Goal: Use online tool/utility

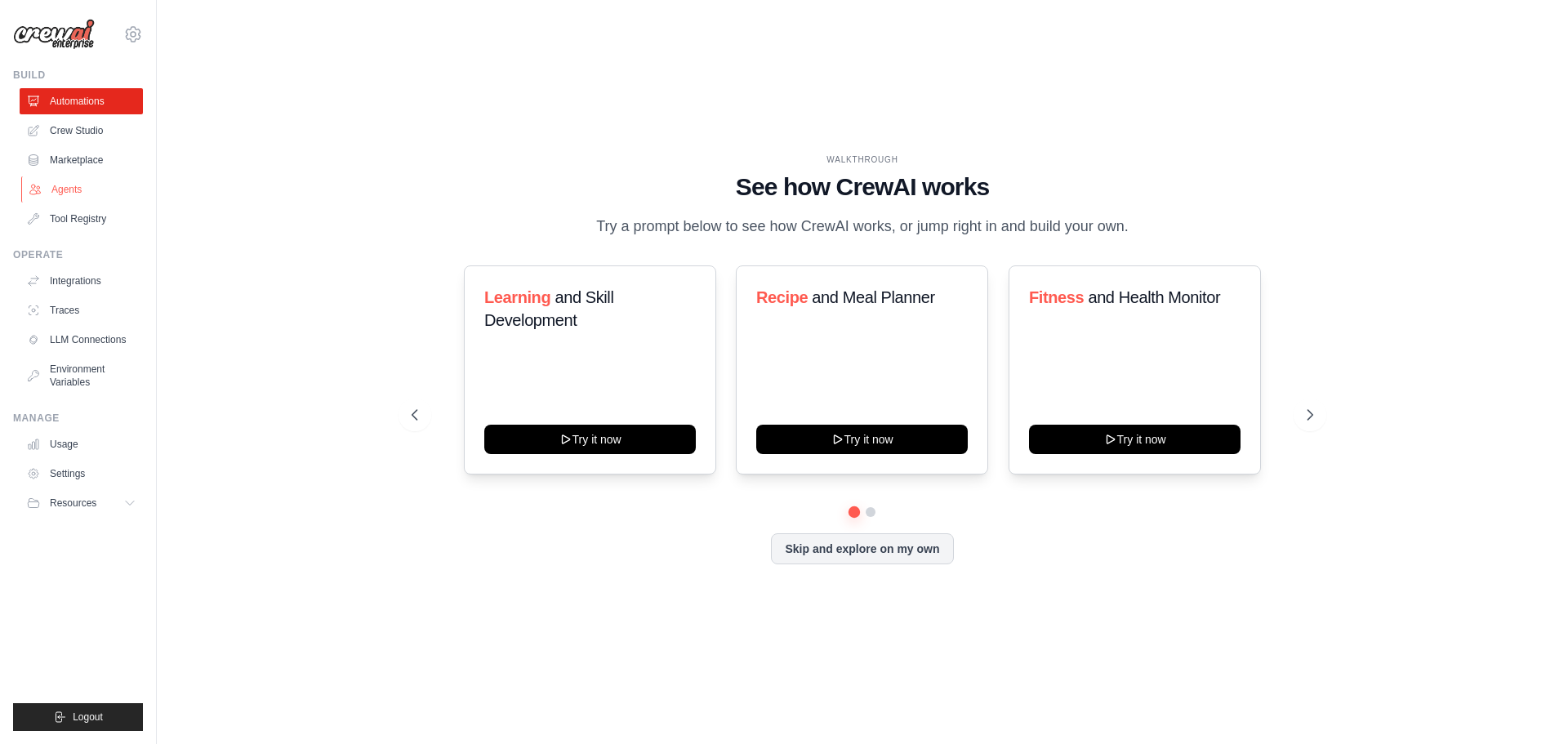
click at [70, 193] on link "Agents" at bounding box center [82, 190] width 123 height 27
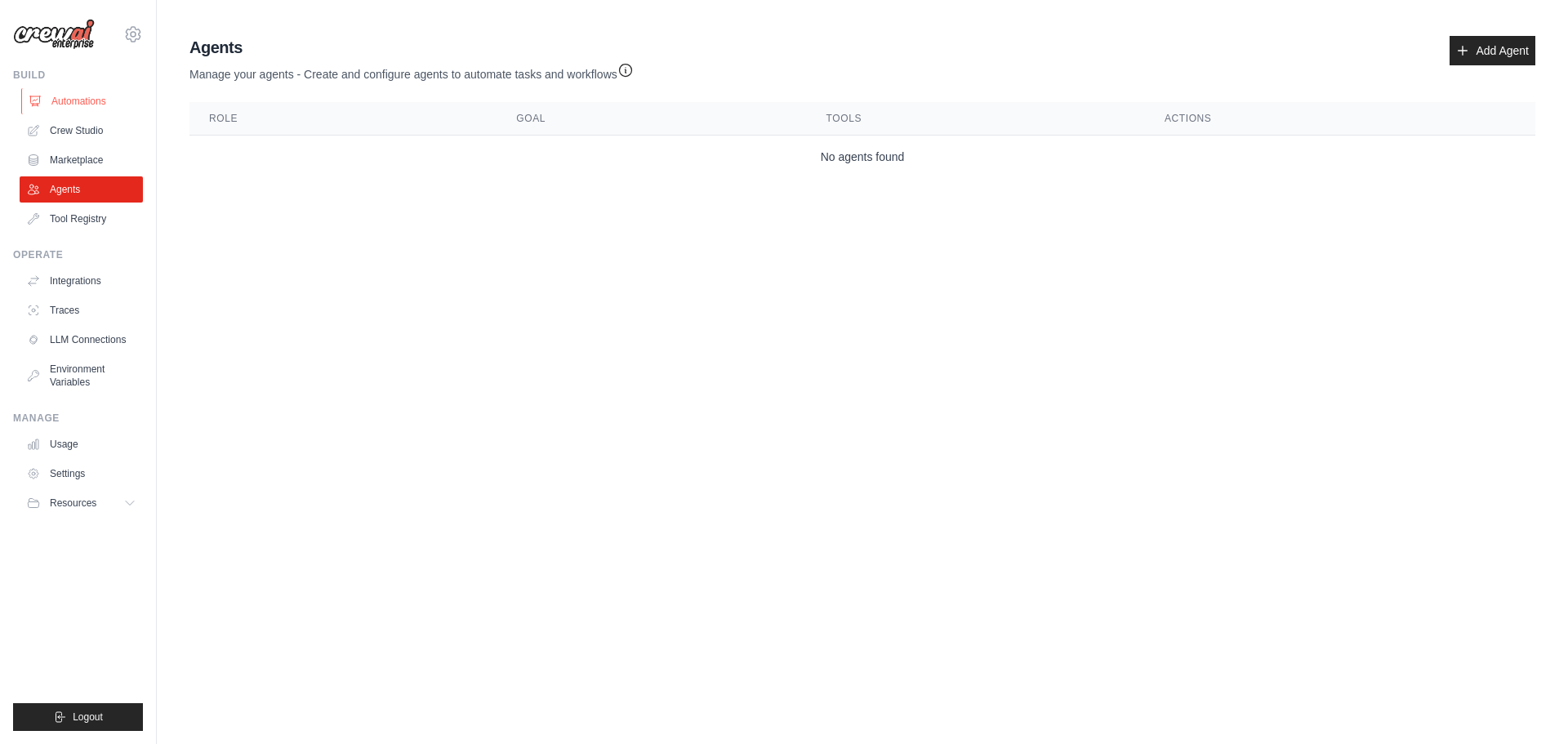
click at [74, 105] on link "Automations" at bounding box center [82, 102] width 123 height 27
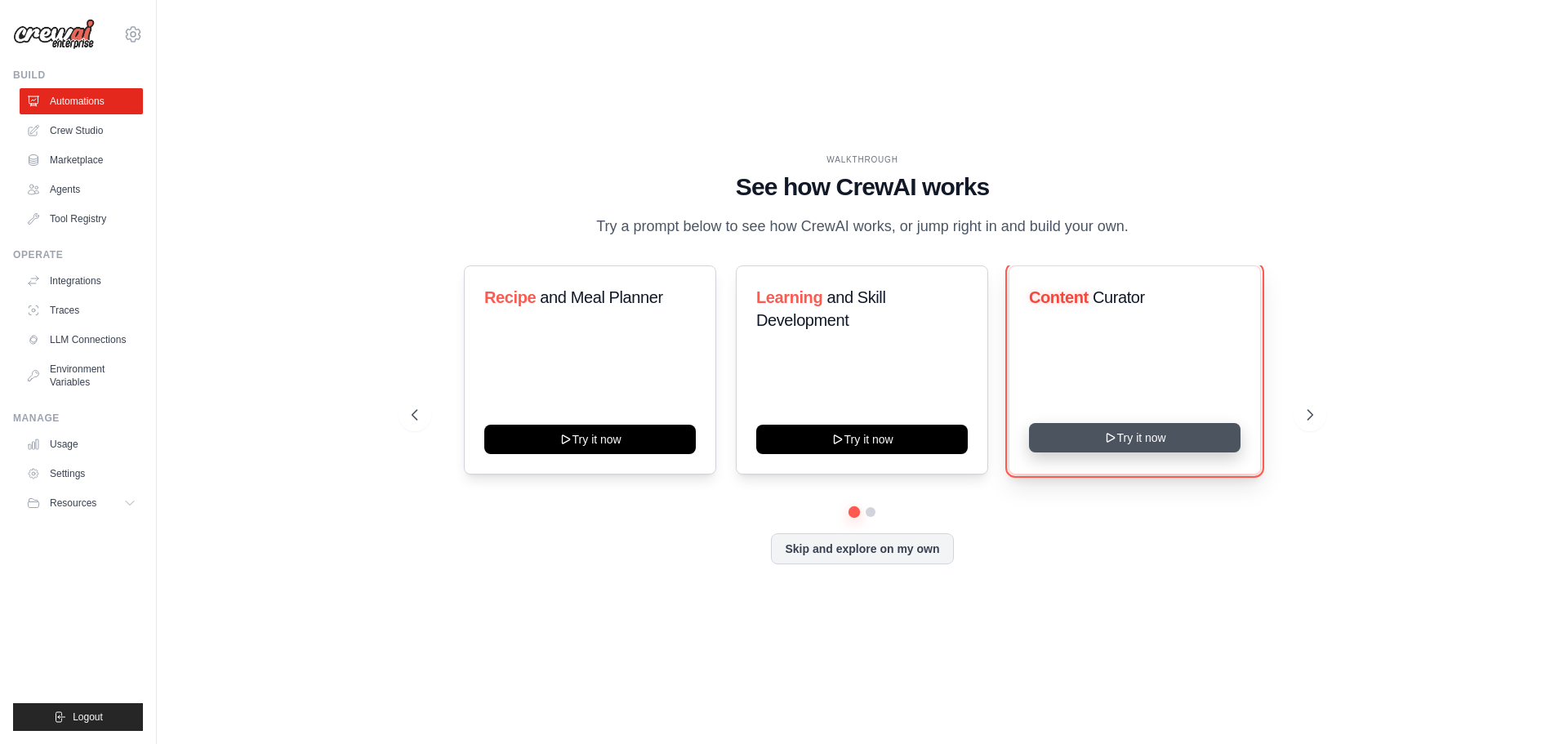
click at [1161, 437] on button "Try it now" at bounding box center [1135, 438] width 212 height 29
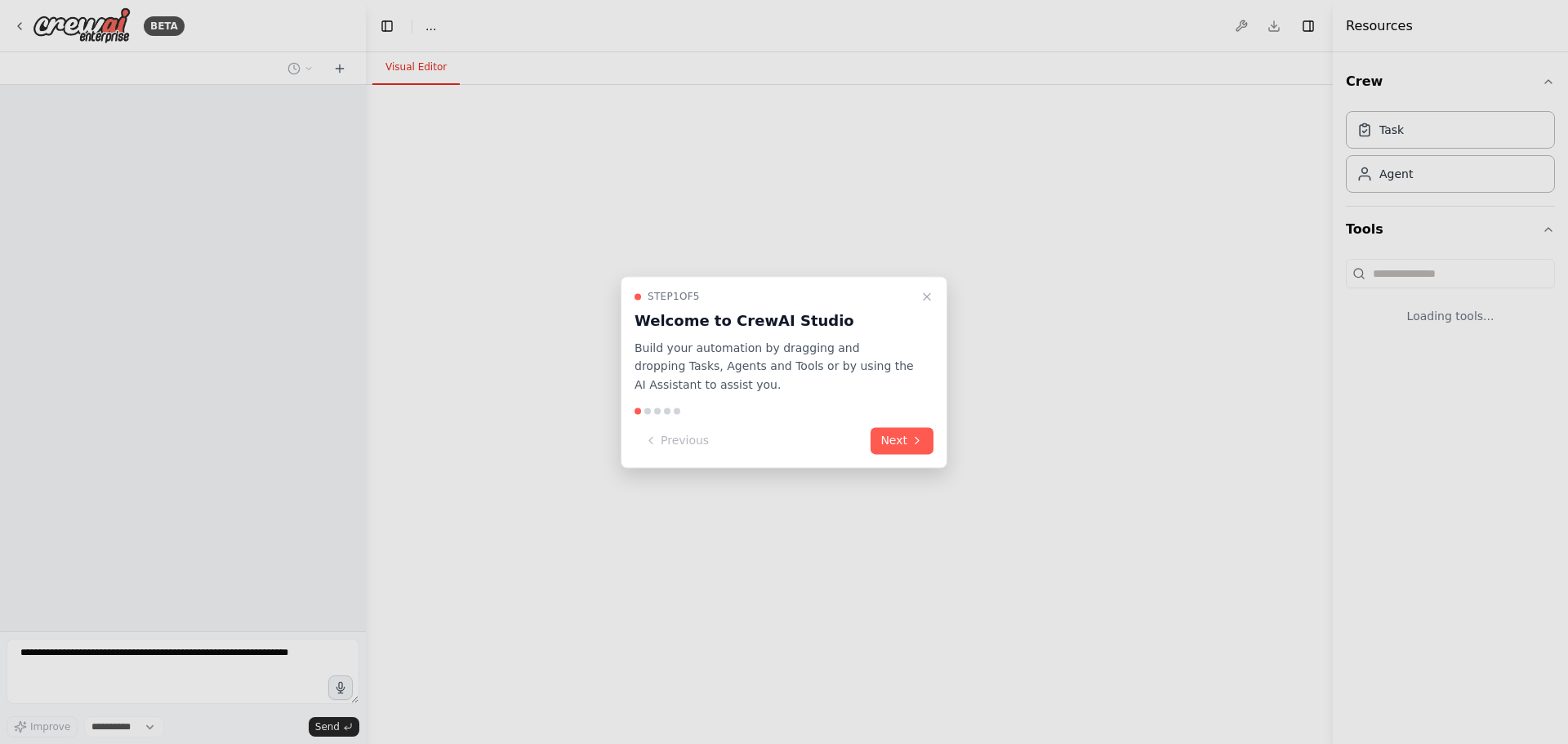
select select "****"
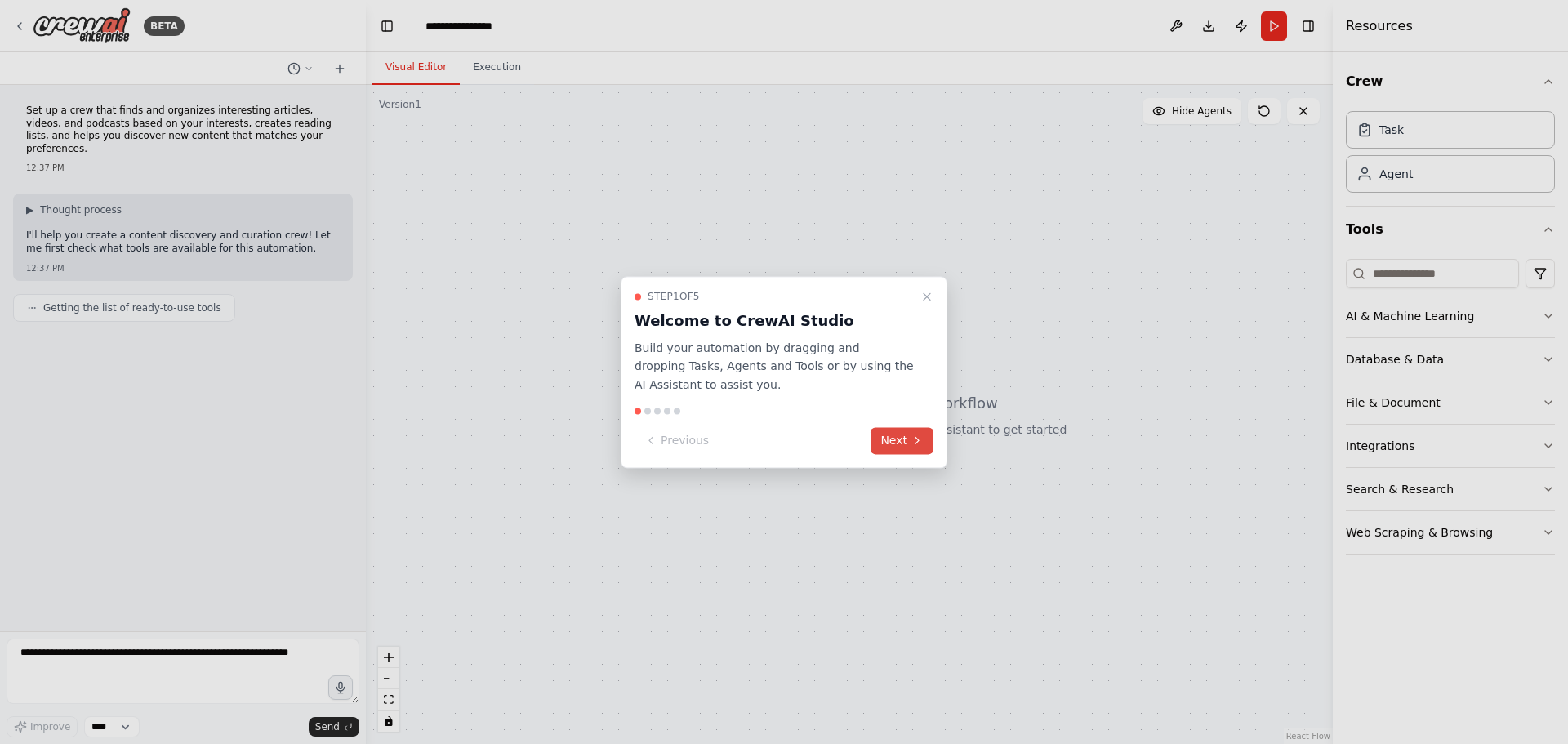
click at [901, 439] on button "Next" at bounding box center [902, 440] width 63 height 27
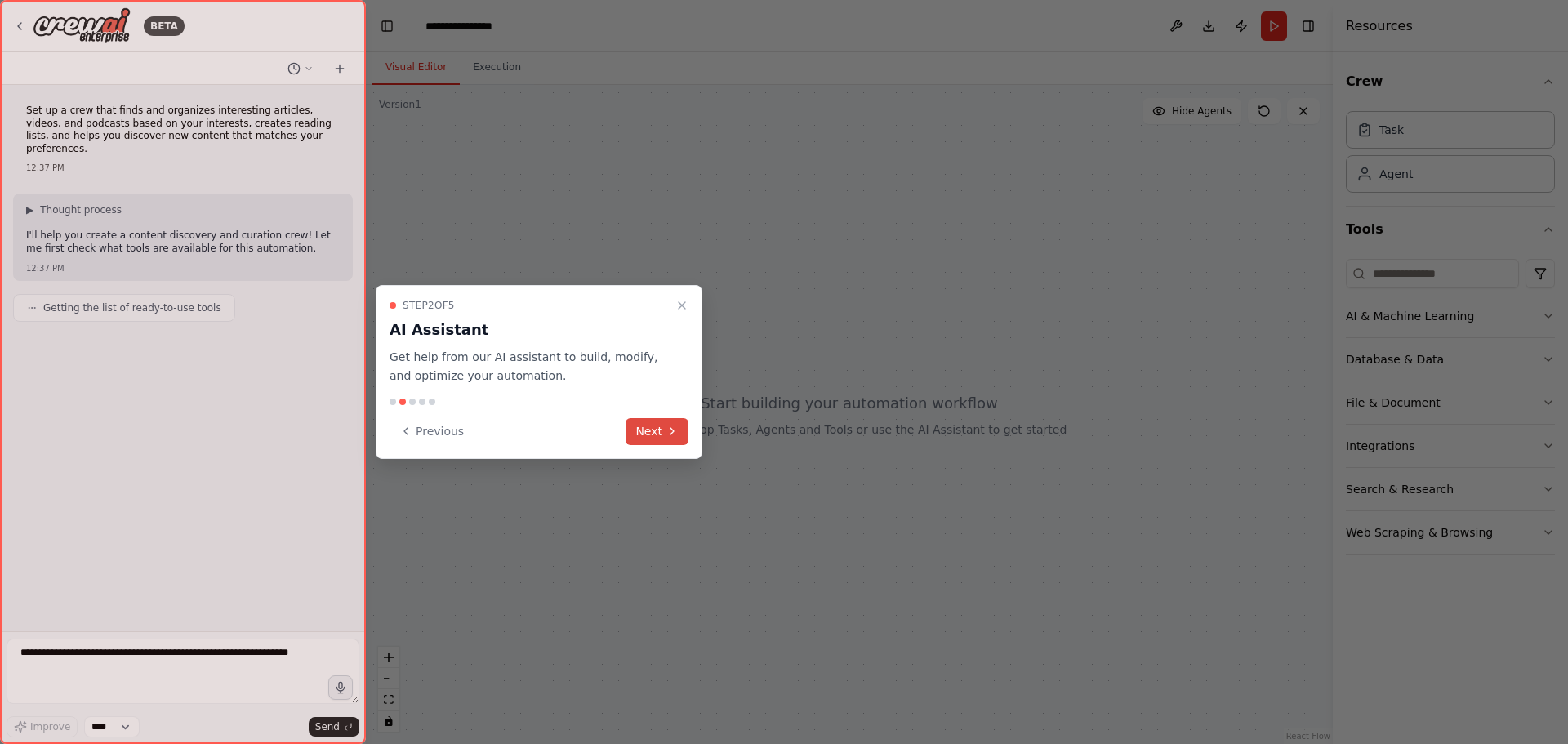
click at [666, 431] on icon at bounding box center [671, 430] width 13 height 13
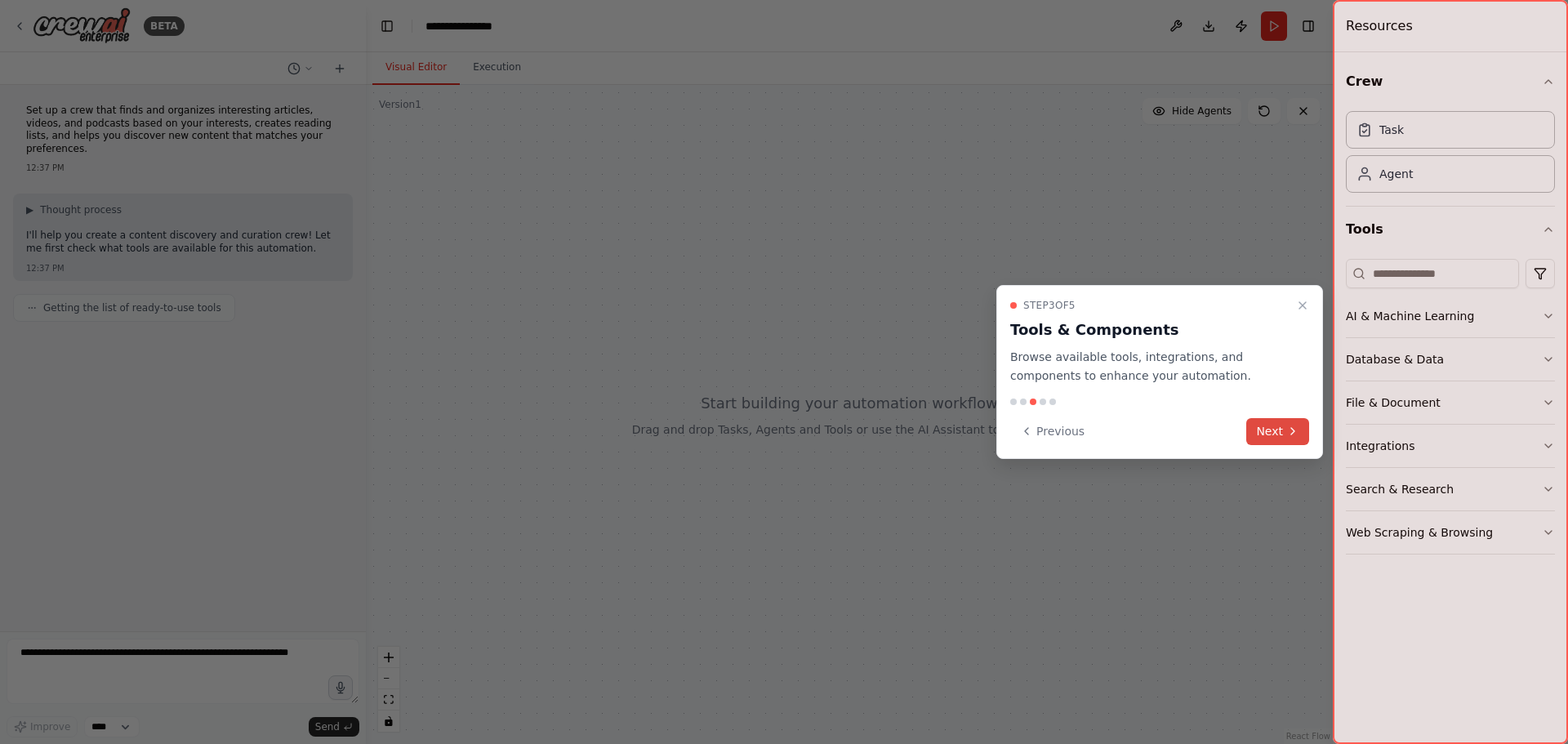
click at [1270, 442] on button "Next" at bounding box center [1277, 431] width 63 height 27
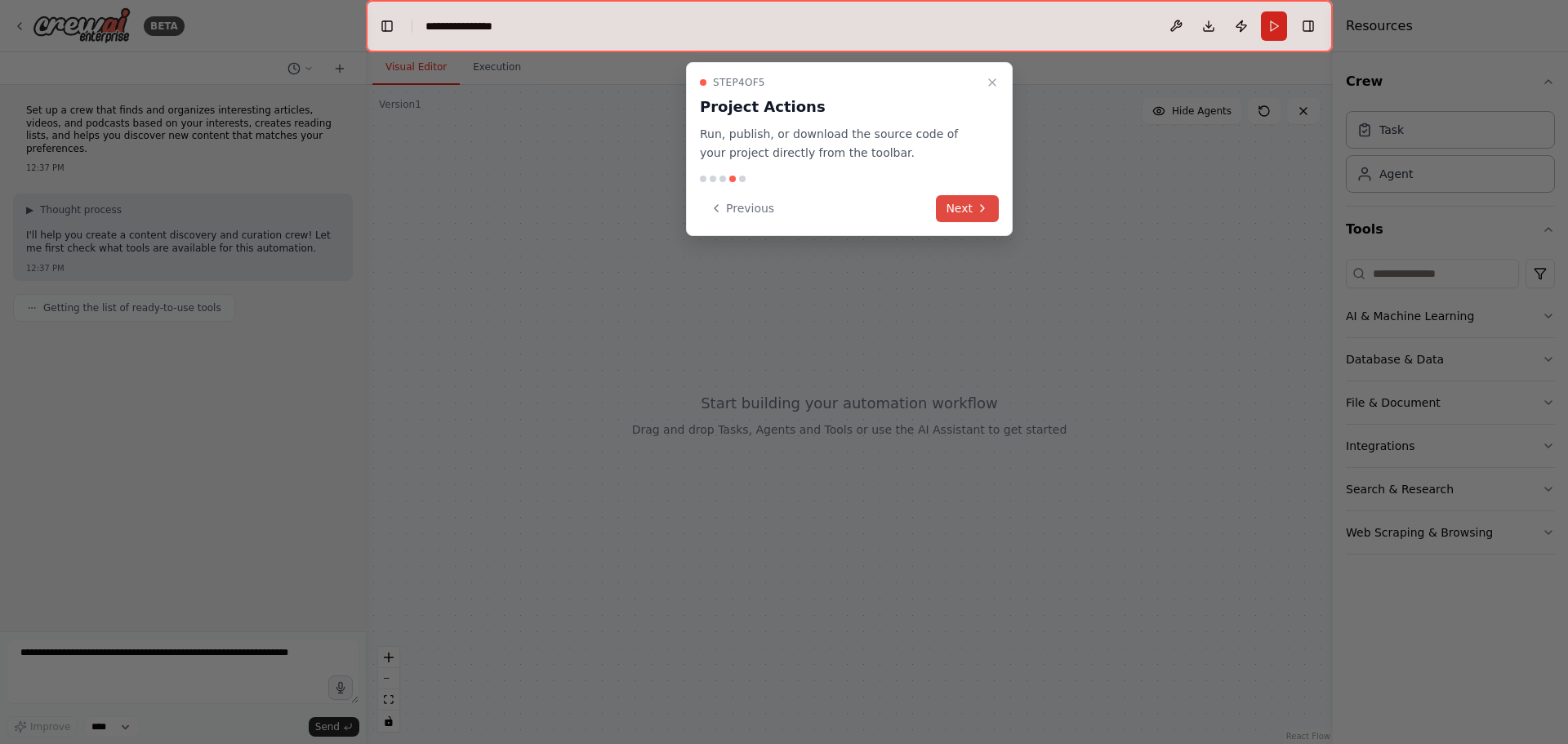
click at [969, 202] on button "Next" at bounding box center [967, 208] width 63 height 27
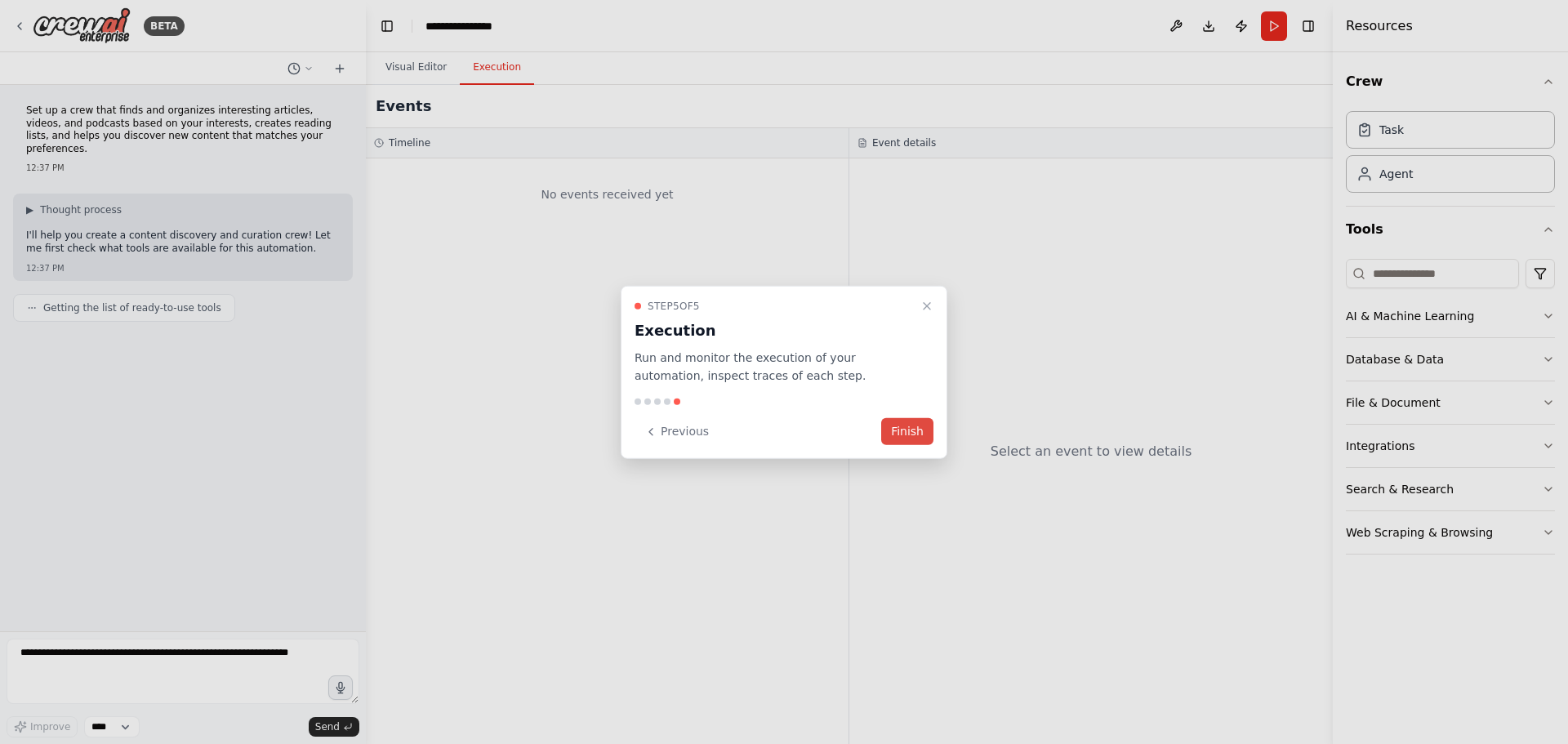
click at [912, 437] on button "Finish" at bounding box center [907, 431] width 52 height 27
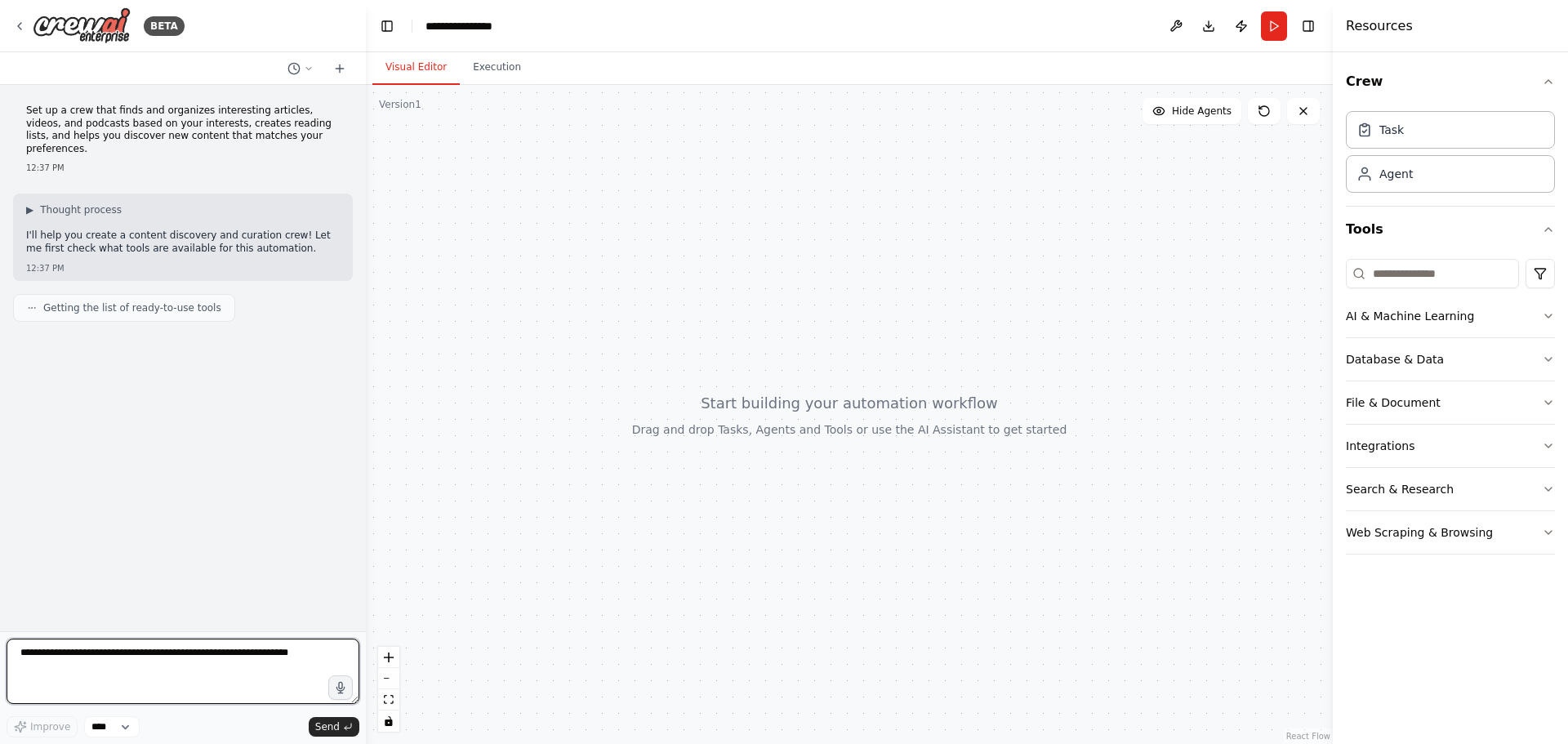
click at [225, 652] on textarea at bounding box center [182, 671] width 353 height 66
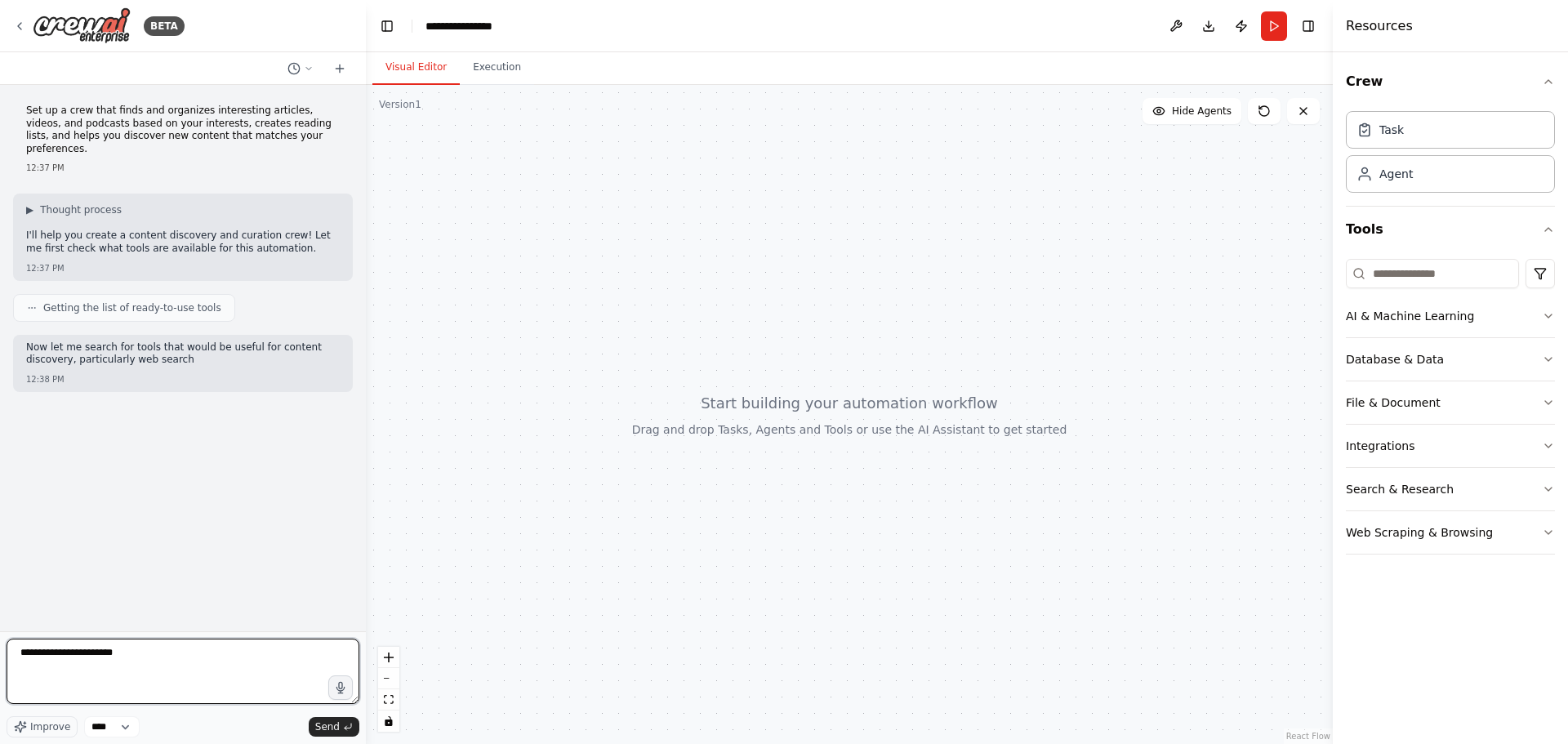
type textarea "**********"
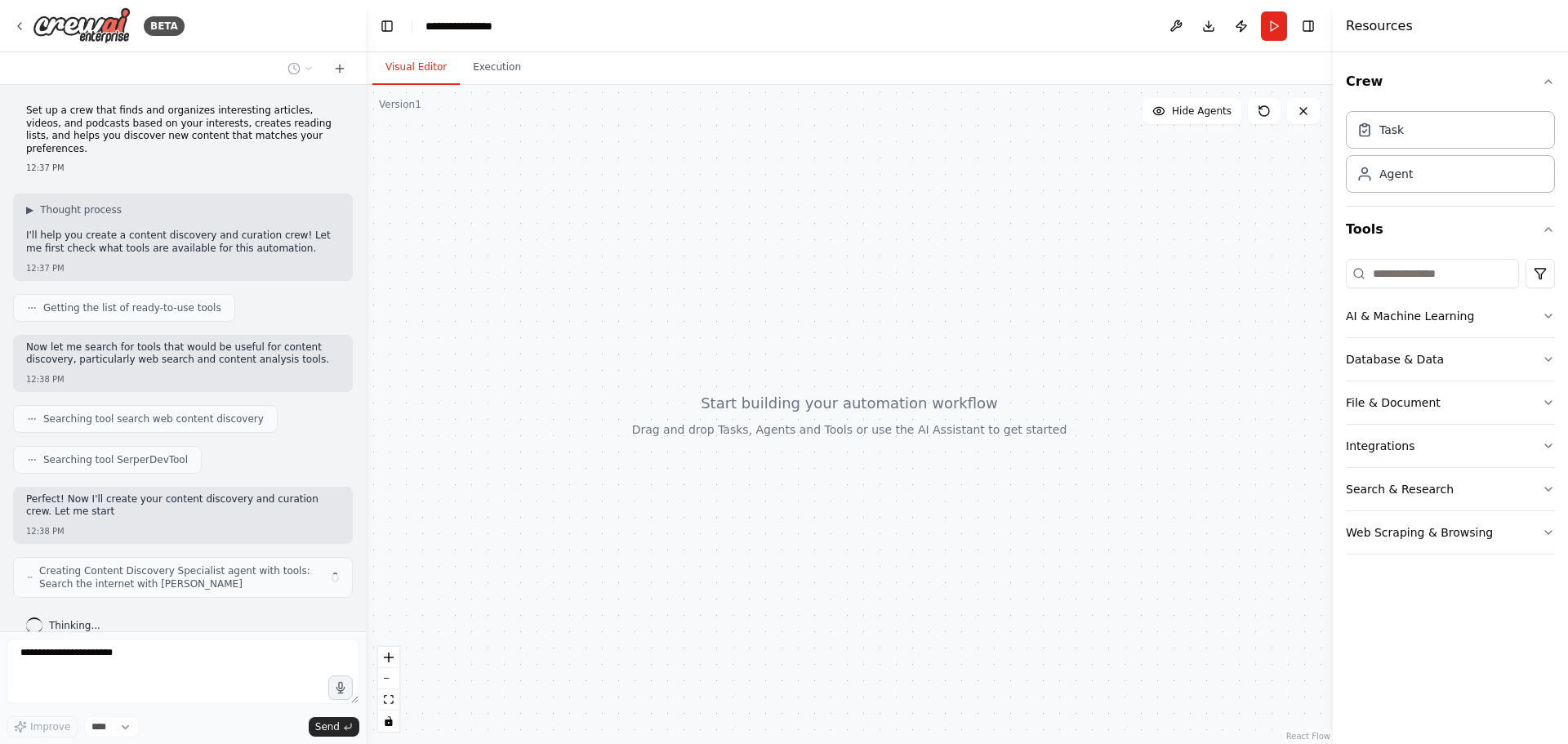
scroll to position [8, 0]
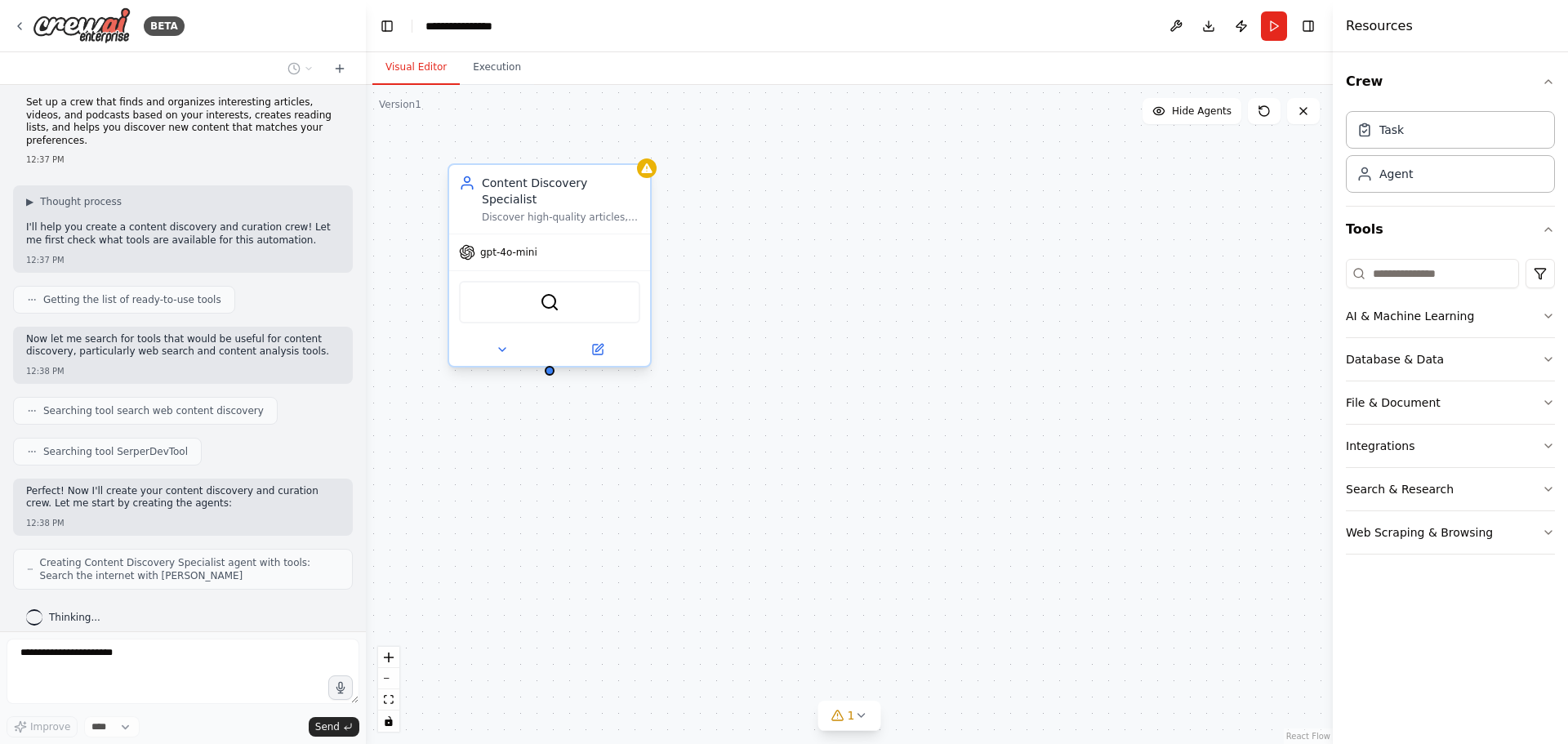
click at [518, 244] on div "gpt-4o-mini" at bounding box center [549, 252] width 201 height 36
click at [470, 245] on icon at bounding box center [467, 252] width 15 height 15
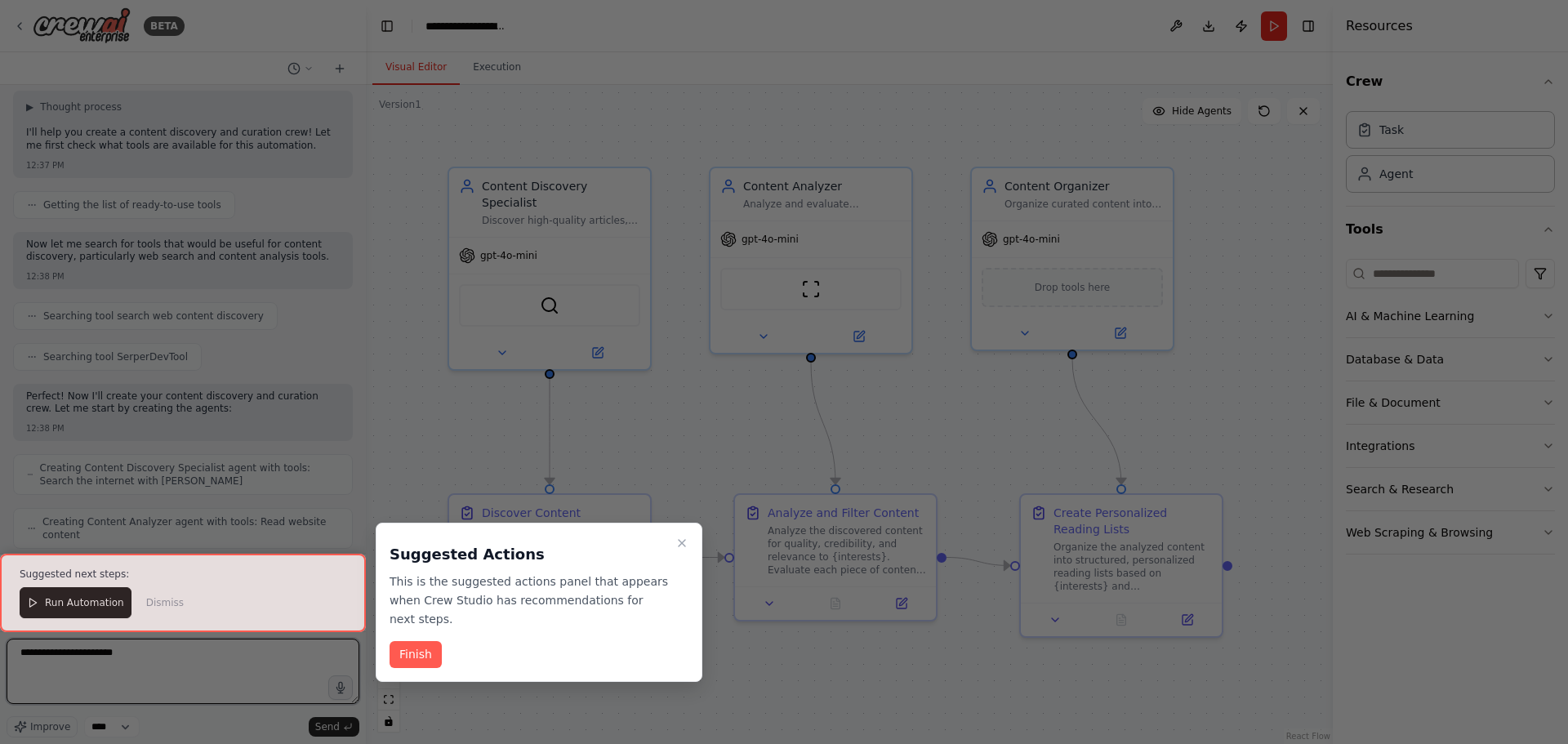
scroll to position [938, 0]
